Goal: Obtain resource: Download file/media

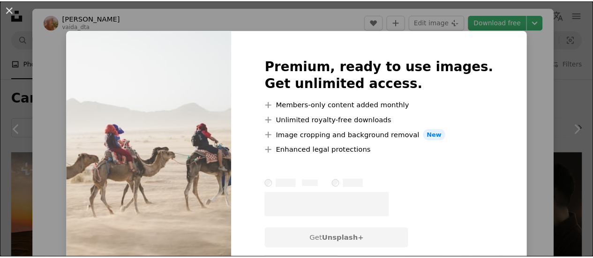
scroll to position [137, 0]
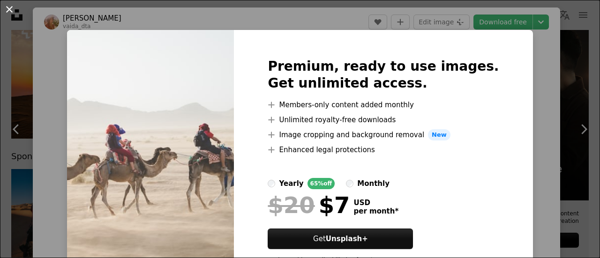
click at [8, 8] on button "An X shape" at bounding box center [9, 9] width 11 height 11
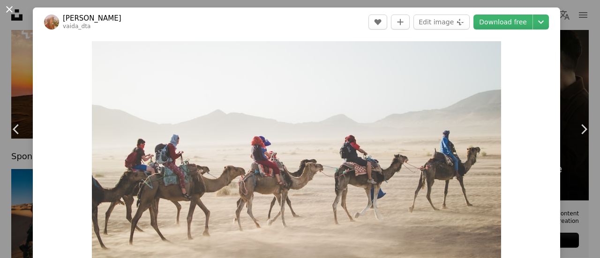
click at [11, 5] on button "An X shape" at bounding box center [9, 9] width 11 height 11
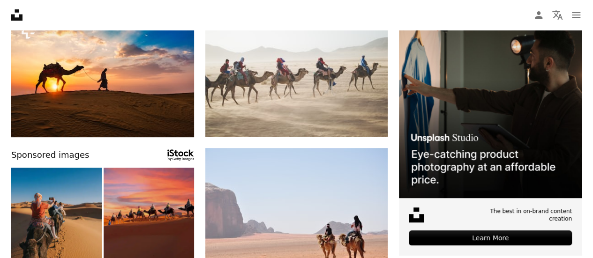
click at [153, 193] on img at bounding box center [149, 213] width 90 height 90
